Goal: Task Accomplishment & Management: Complete application form

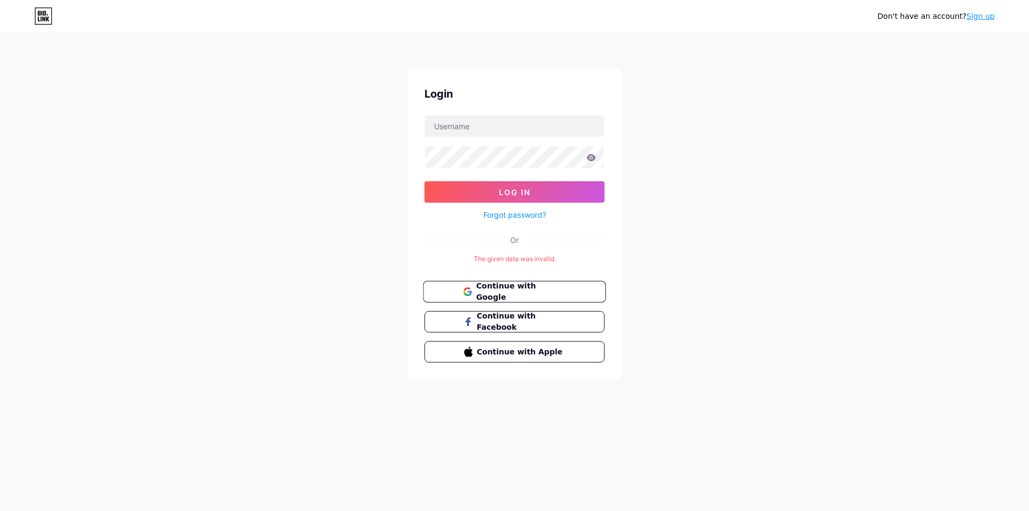
click at [529, 288] on span "Continue with Google" at bounding box center [521, 291] width 90 height 23
click at [531, 292] on span "Continue with Google" at bounding box center [521, 291] width 90 height 23
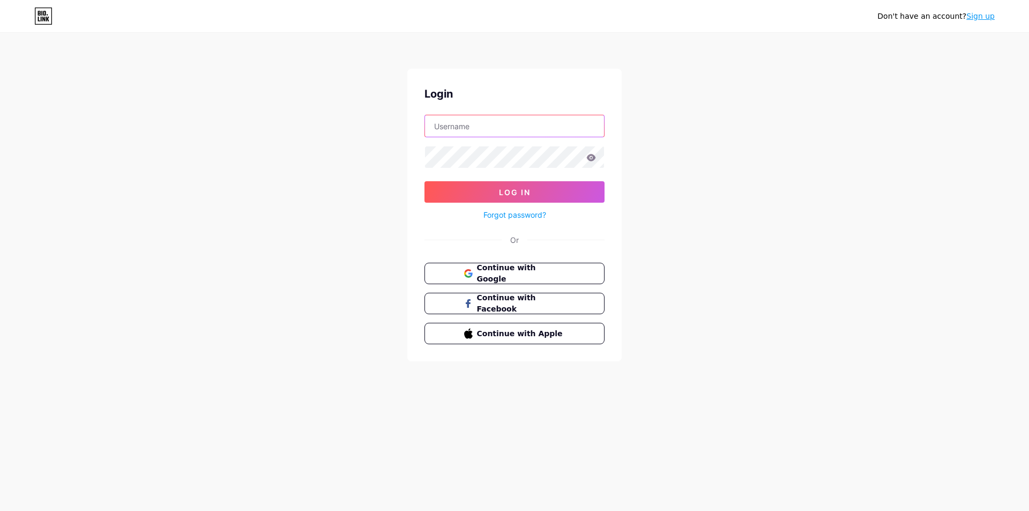
click at [496, 135] on input "text" at bounding box center [514, 125] width 179 height 21
type input "jumdaga5f@gmail.com"
click at [425, 181] on button "Log In" at bounding box center [515, 191] width 180 height 21
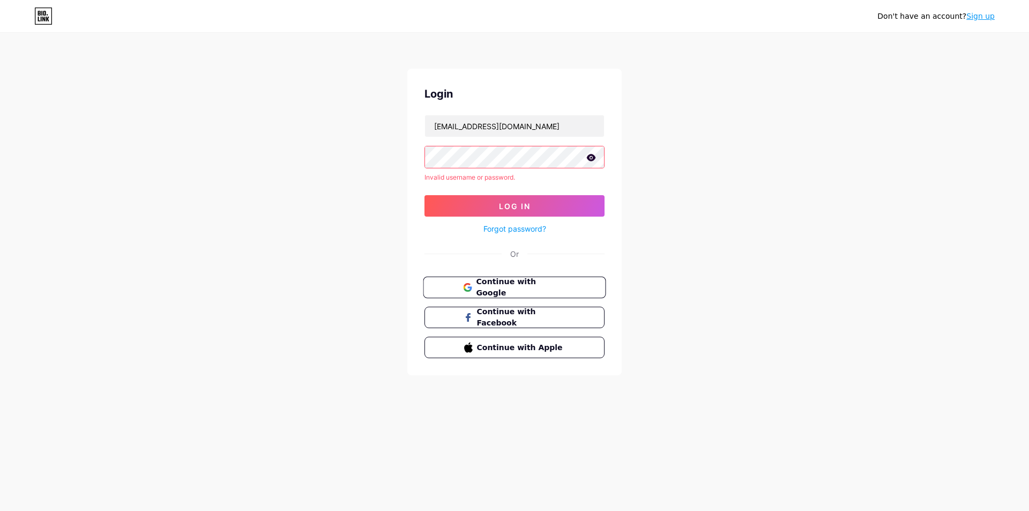
click at [523, 291] on span "Continue with Google" at bounding box center [521, 287] width 90 height 23
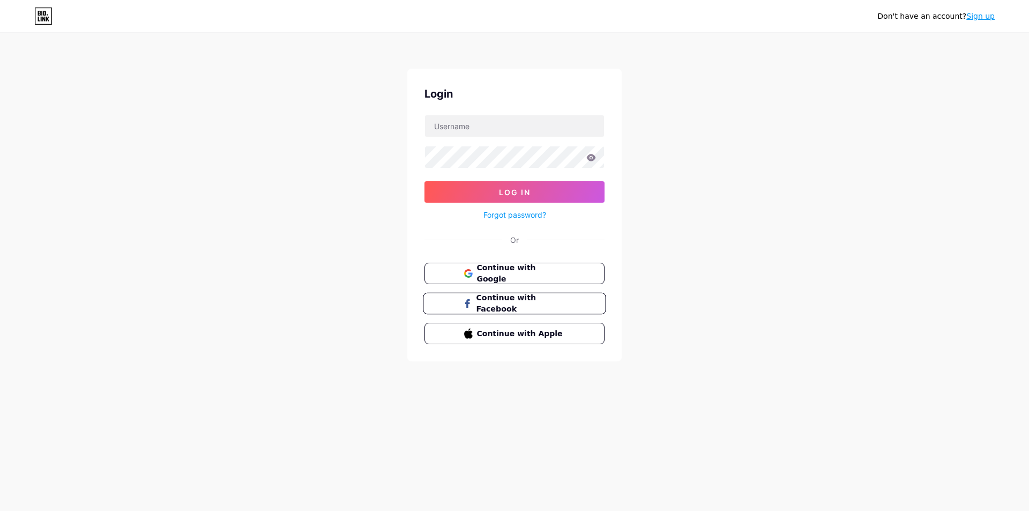
click at [522, 302] on span "Continue with Facebook" at bounding box center [521, 303] width 90 height 23
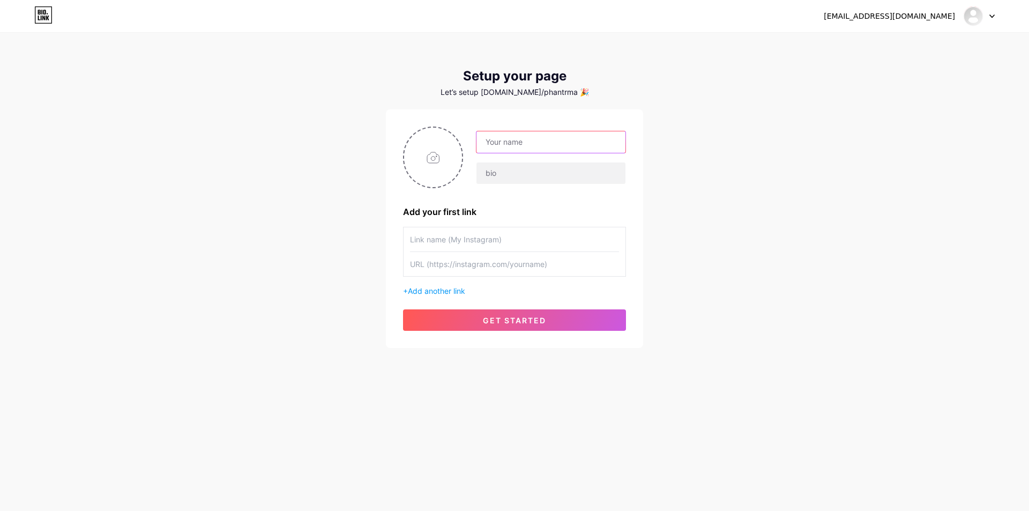
click at [528, 143] on input "text" at bounding box center [551, 141] width 149 height 21
click at [519, 141] on input "text" at bounding box center [551, 141] width 149 height 21
type input "n"
type input "nhật hoàng"
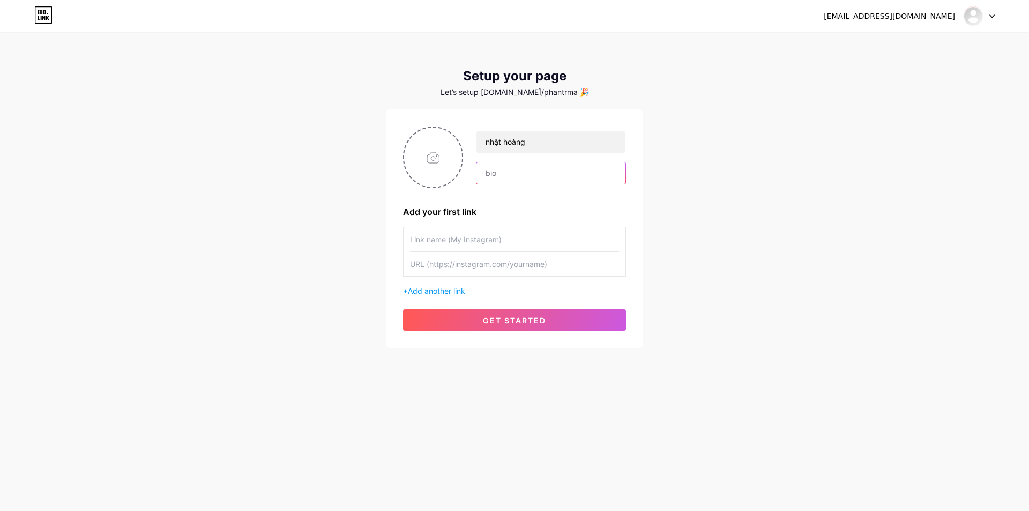
click at [512, 177] on input "text" at bounding box center [551, 172] width 149 height 21
type input "h"
type input "nhathoang7979"
click at [496, 243] on input "text" at bounding box center [514, 239] width 209 height 24
click at [486, 264] on input "text" at bounding box center [514, 264] width 209 height 24
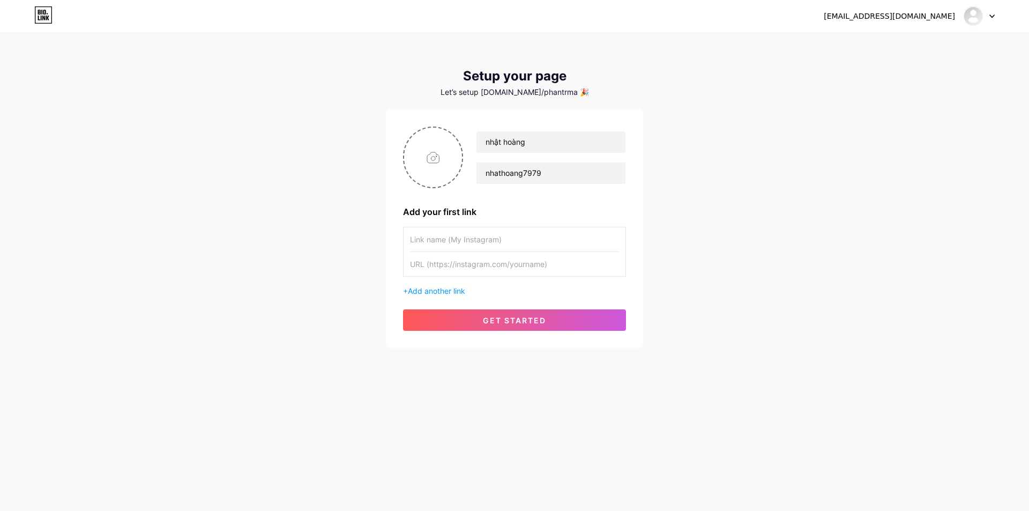
click at [494, 231] on input "text" at bounding box center [514, 239] width 209 height 24
click at [530, 318] on span "get started" at bounding box center [514, 320] width 63 height 9
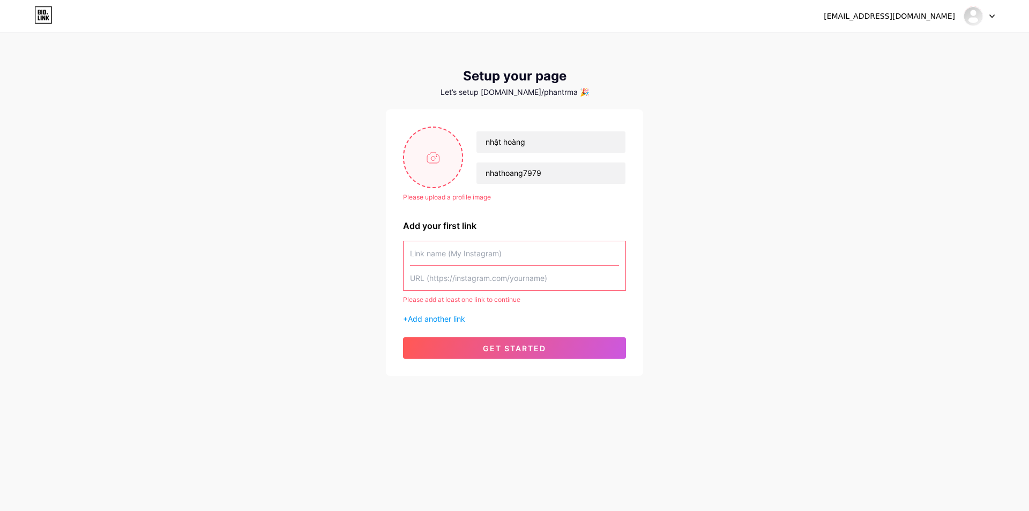
click at [447, 150] on input "file" at bounding box center [433, 158] width 58 height 60
type input "C:\fakepath\photo_2025-04-06_20-44-07.jpg"
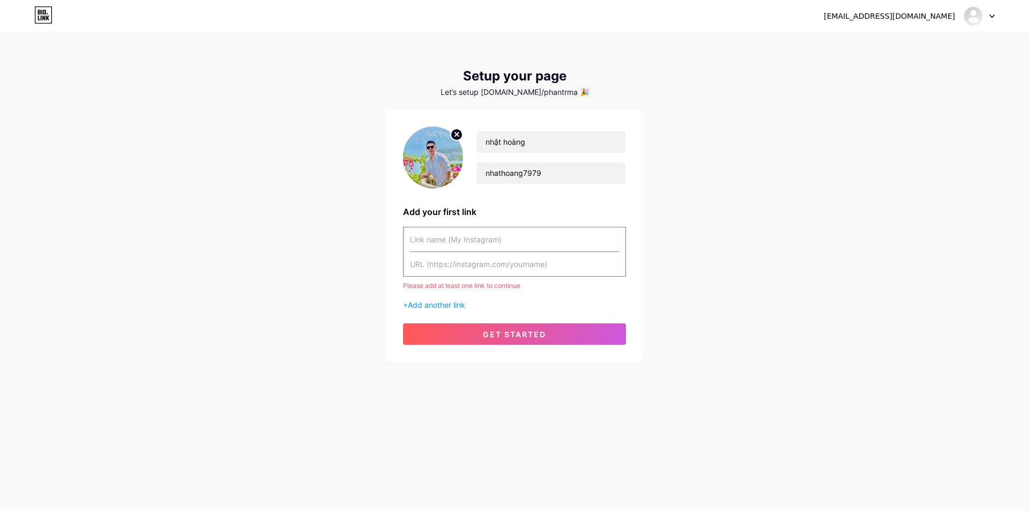
click at [474, 243] on input "text" at bounding box center [514, 239] width 209 height 24
click at [534, 240] on input "text" at bounding box center [514, 239] width 209 height 24
click at [483, 239] on input "text" at bounding box center [514, 239] width 209 height 24
click at [492, 241] on input "text" at bounding box center [514, 239] width 209 height 24
click at [484, 240] on input "text" at bounding box center [514, 239] width 209 height 24
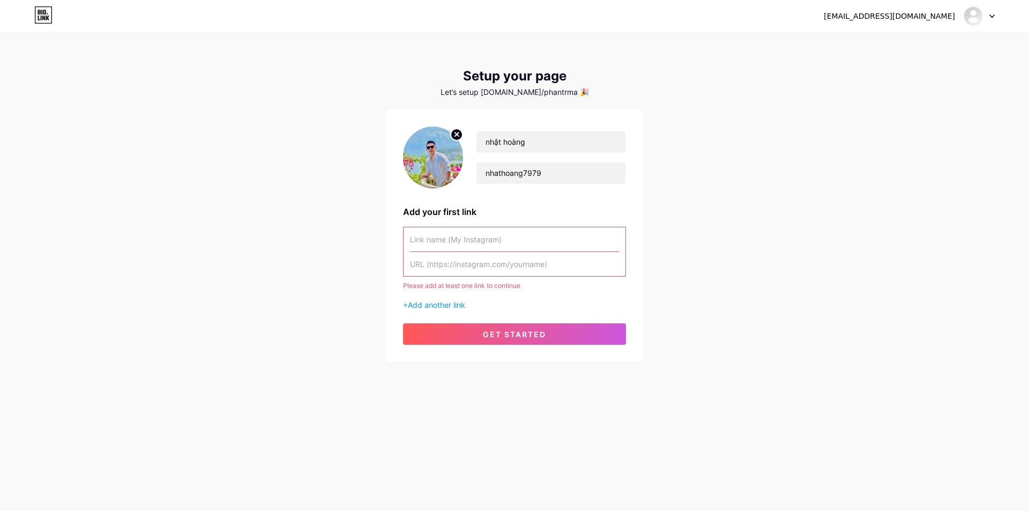
click at [483, 242] on input "text" at bounding box center [514, 239] width 209 height 24
type input "n"
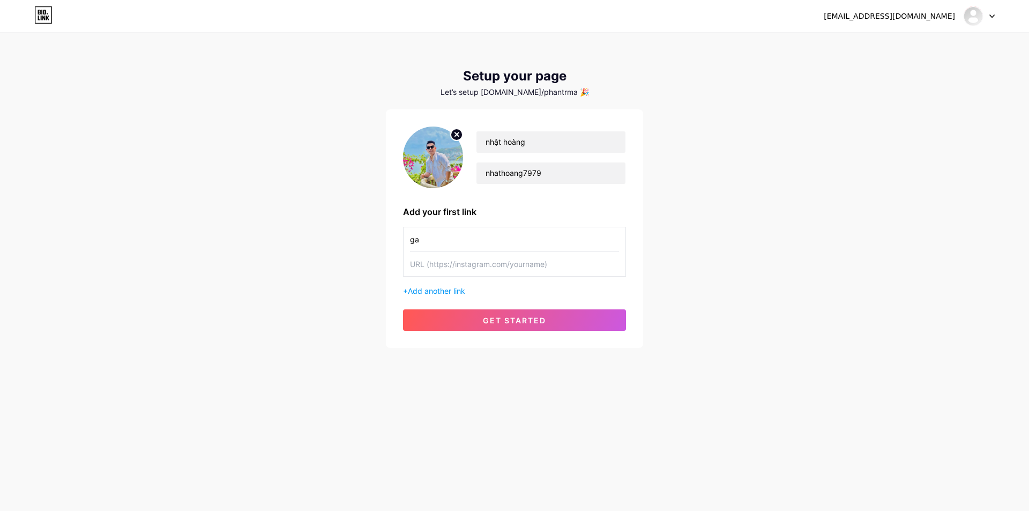
type input "g"
type input "G"
type input "NHẬT HOÀNG"
click at [479, 264] on input "text" at bounding box center [514, 264] width 209 height 24
click at [531, 314] on button "get started" at bounding box center [514, 319] width 223 height 21
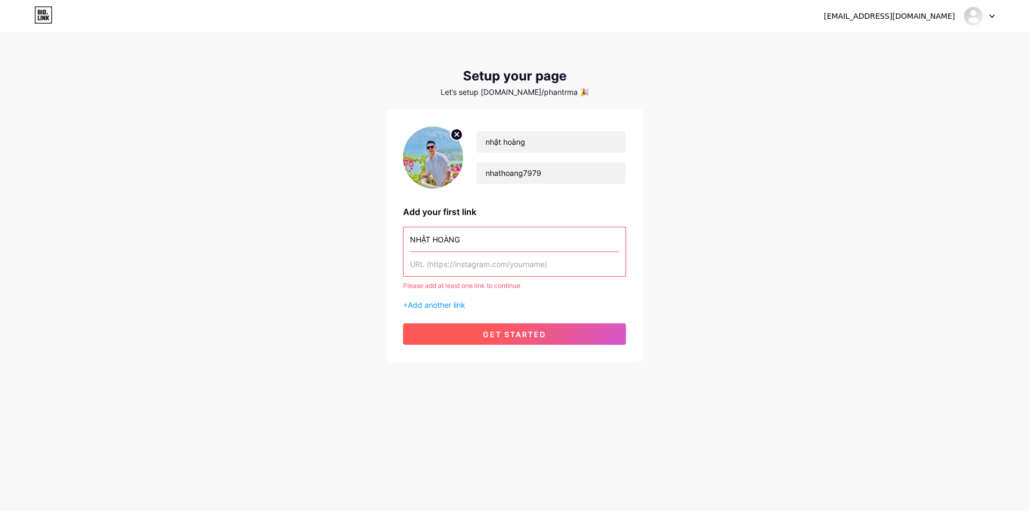
click at [496, 331] on span "get started" at bounding box center [514, 334] width 63 height 9
click at [494, 261] on input "text" at bounding box center [514, 264] width 209 height 24
click at [976, 9] on img at bounding box center [973, 16] width 17 height 17
click at [806, 102] on div "[EMAIL_ADDRESS][DOMAIN_NAME] Dashboard Logout Setup your page Let’s setup [DOMA…" at bounding box center [514, 198] width 1029 height 396
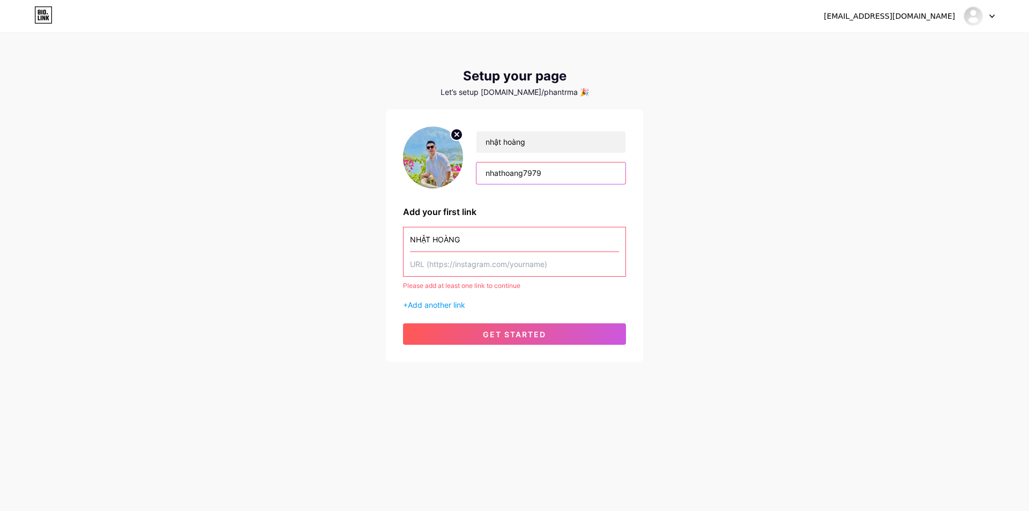
click at [569, 177] on input "nhathoang7979" at bounding box center [551, 172] width 149 height 21
click at [570, 139] on input "nhật hoàng" at bounding box center [551, 141] width 149 height 21
type input "nhật hoàng"
click at [477, 268] on input "text" at bounding box center [514, 264] width 209 height 24
click at [486, 271] on input "text" at bounding box center [514, 264] width 209 height 24
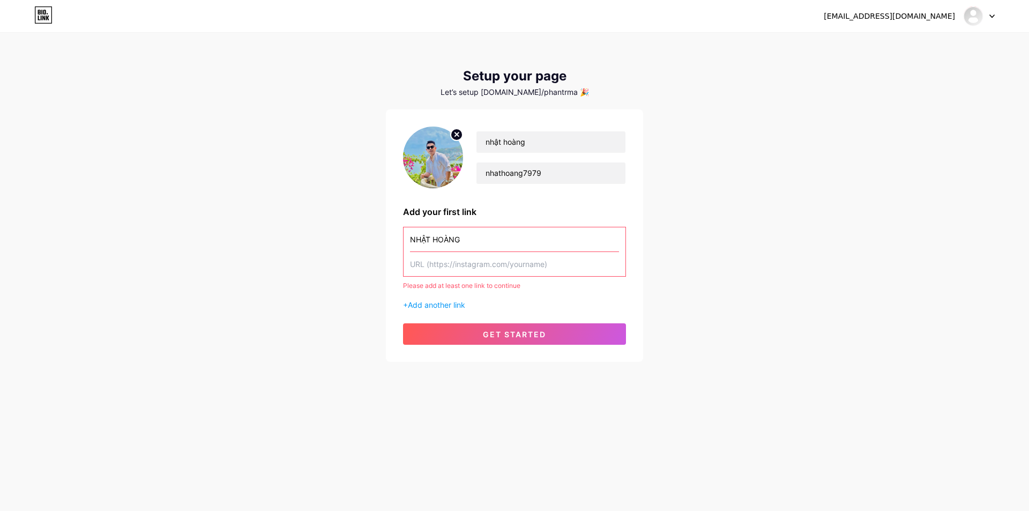
click at [458, 300] on div "+ Add another link" at bounding box center [514, 304] width 223 height 11
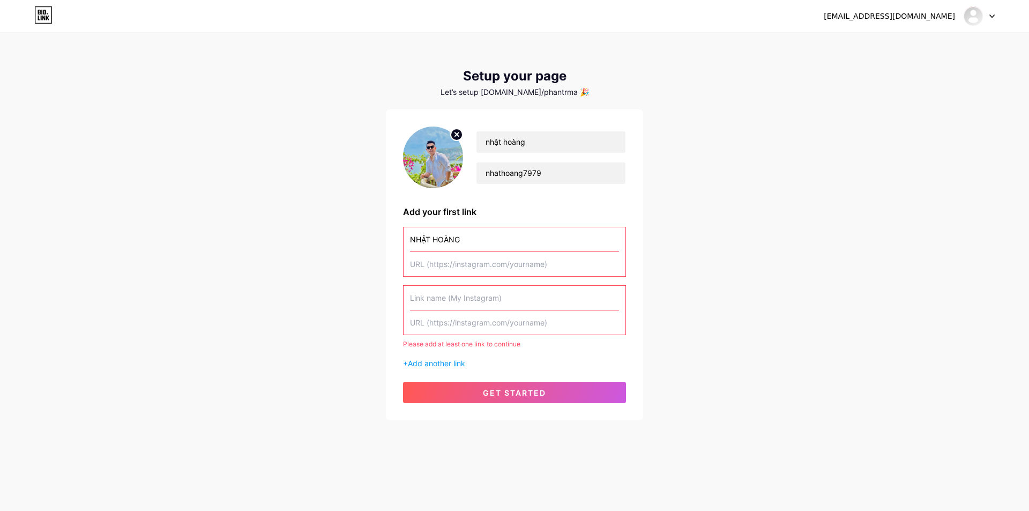
click at [462, 301] on input "text" at bounding box center [514, 298] width 209 height 24
click at [449, 265] on input "text" at bounding box center [514, 264] width 209 height 24
click at [491, 246] on input "NHẬT HOÀNG" at bounding box center [514, 239] width 209 height 24
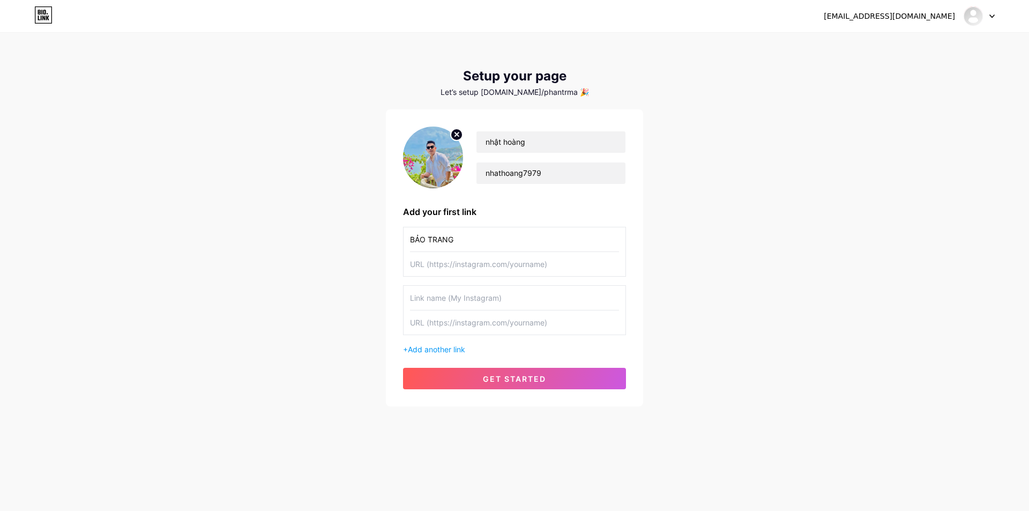
type input "BẢO TRANG"
click at [441, 262] on input "text" at bounding box center [514, 264] width 209 height 24
click at [504, 264] on input "text" at bounding box center [514, 264] width 209 height 24
paste input "[URL][DOMAIN_NAME]"
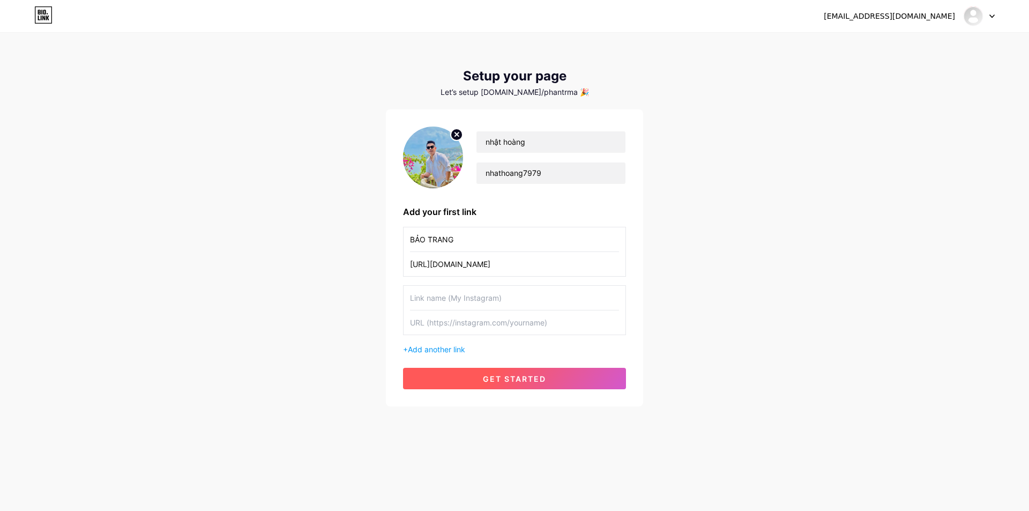
type input "[URL][DOMAIN_NAME]"
click at [519, 376] on span "get started" at bounding box center [514, 378] width 63 height 9
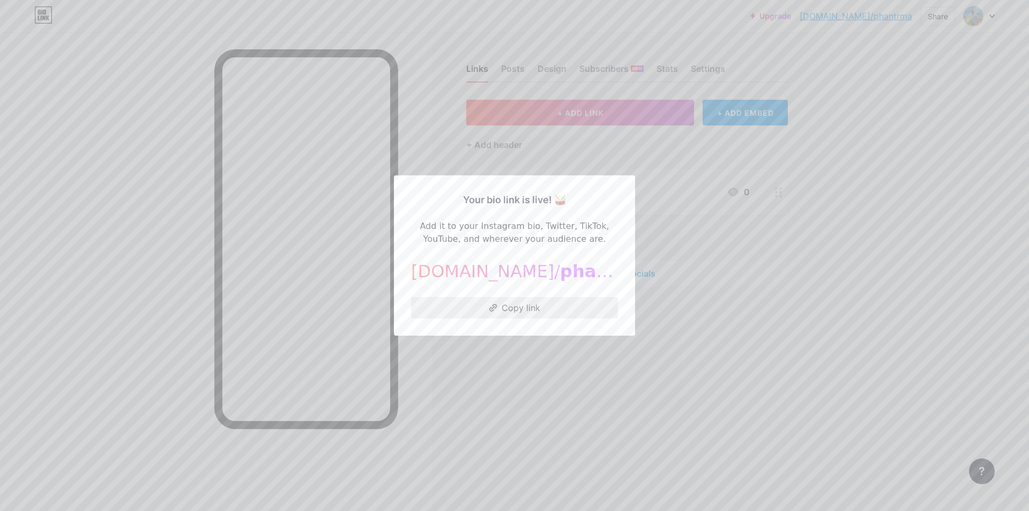
click at [521, 312] on button "Copy link" at bounding box center [514, 307] width 207 height 21
click at [732, 362] on div at bounding box center [514, 255] width 1029 height 511
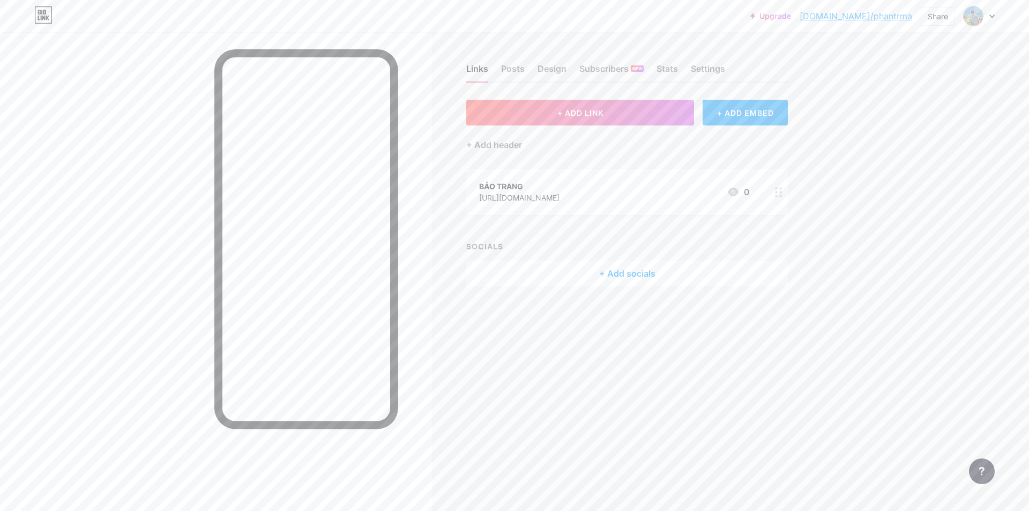
click at [589, 416] on div "Links Posts Design Subscribers NEW Stats Settings + ADD LINK + ADD EMBED + Add …" at bounding box center [416, 255] width 833 height 511
click at [611, 385] on div "Links Posts Design Subscribers NEW Stats Settings + ADD LINK + ADD EMBED + Add …" at bounding box center [416, 255] width 833 height 511
